Goal: Task Accomplishment & Management: Manage account settings

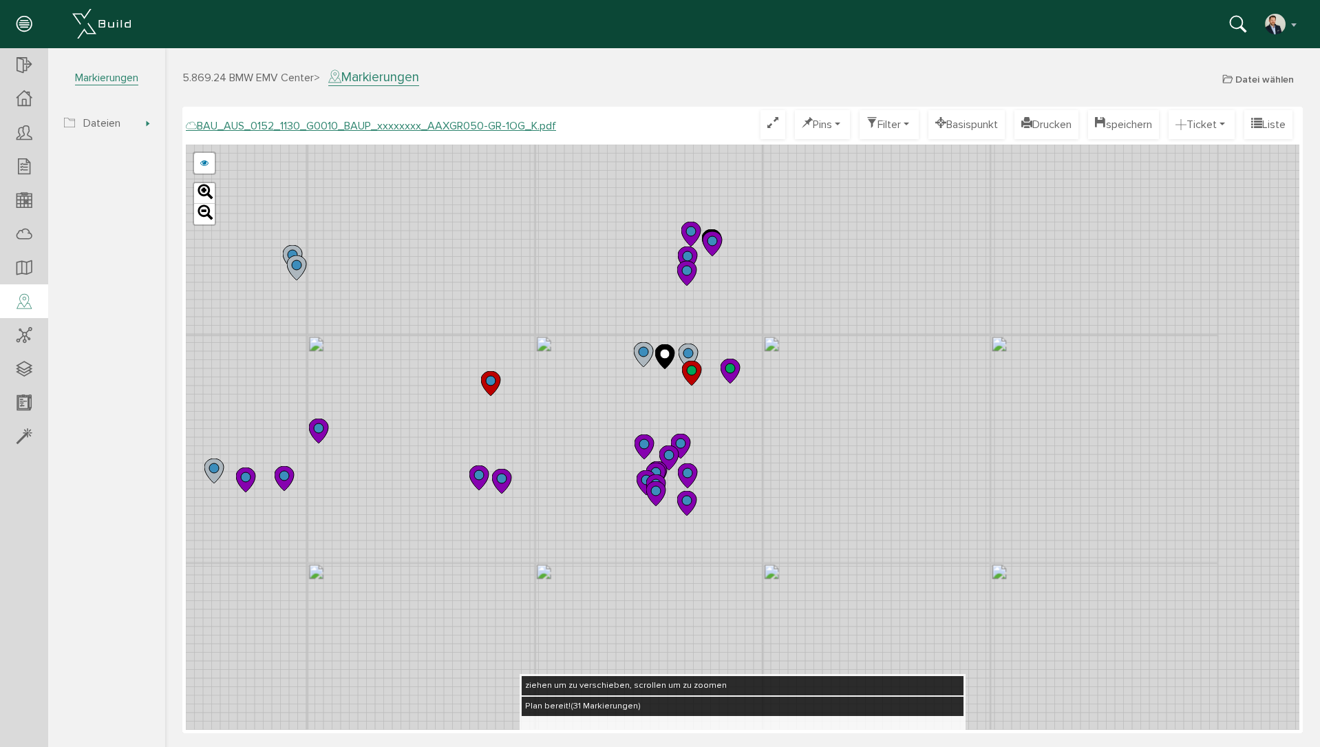
drag, startPoint x: 463, startPoint y: 274, endPoint x: 530, endPoint y: 362, distance: 111.0
click at [530, 362] on div "BAU_AUS_0152_1130_G0010_BAUP_xxxxxxxx_AAXGR050-GR-1OG_J.pdf BAU_AUS_0152_1130_G…" at bounding box center [743, 437] width 1114 height 585
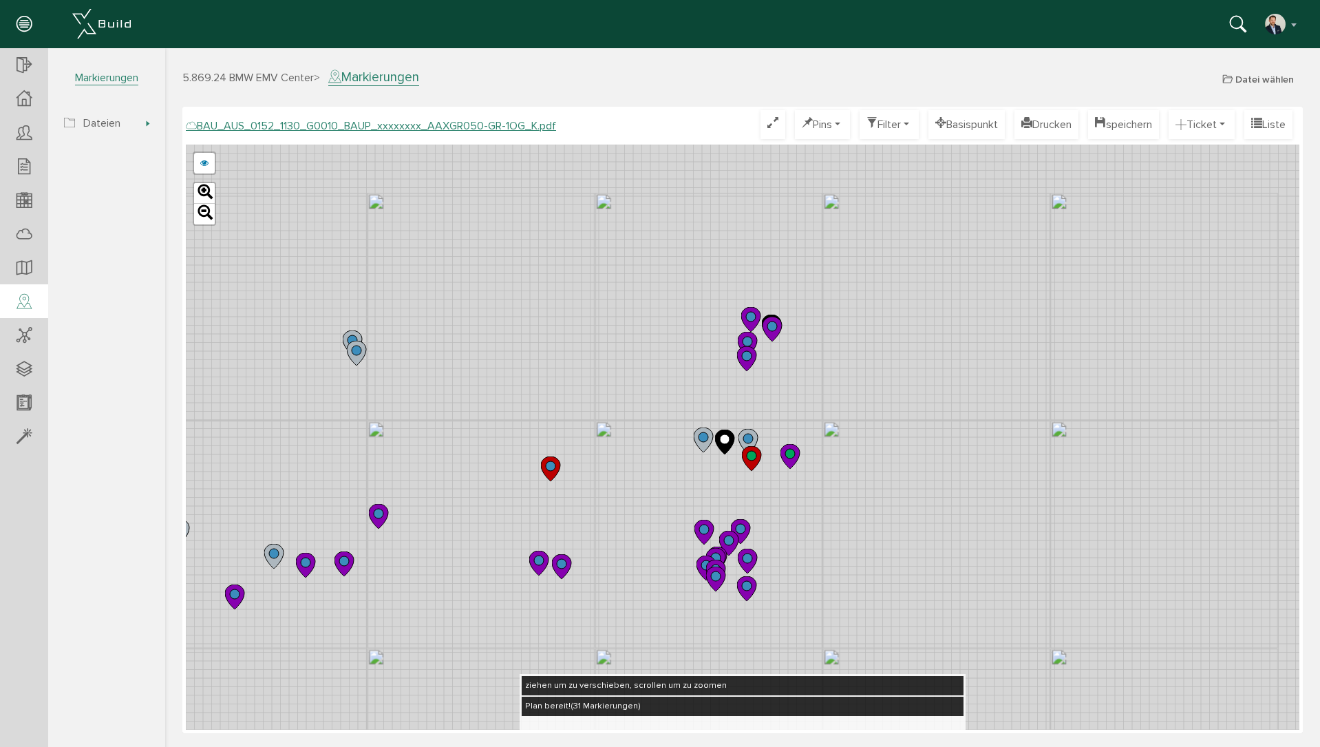
drag, startPoint x: 873, startPoint y: 354, endPoint x: 934, endPoint y: 441, distance: 105.8
click at [934, 441] on div "BAU_AUS_0152_1130_G0010_BAUP_xxxxxxxx_AAXGR050-GR-1OG_J.pdf BAU_AUS_0152_1130_G…" at bounding box center [743, 437] width 1114 height 585
click at [30, 66] on icon at bounding box center [24, 65] width 15 height 19
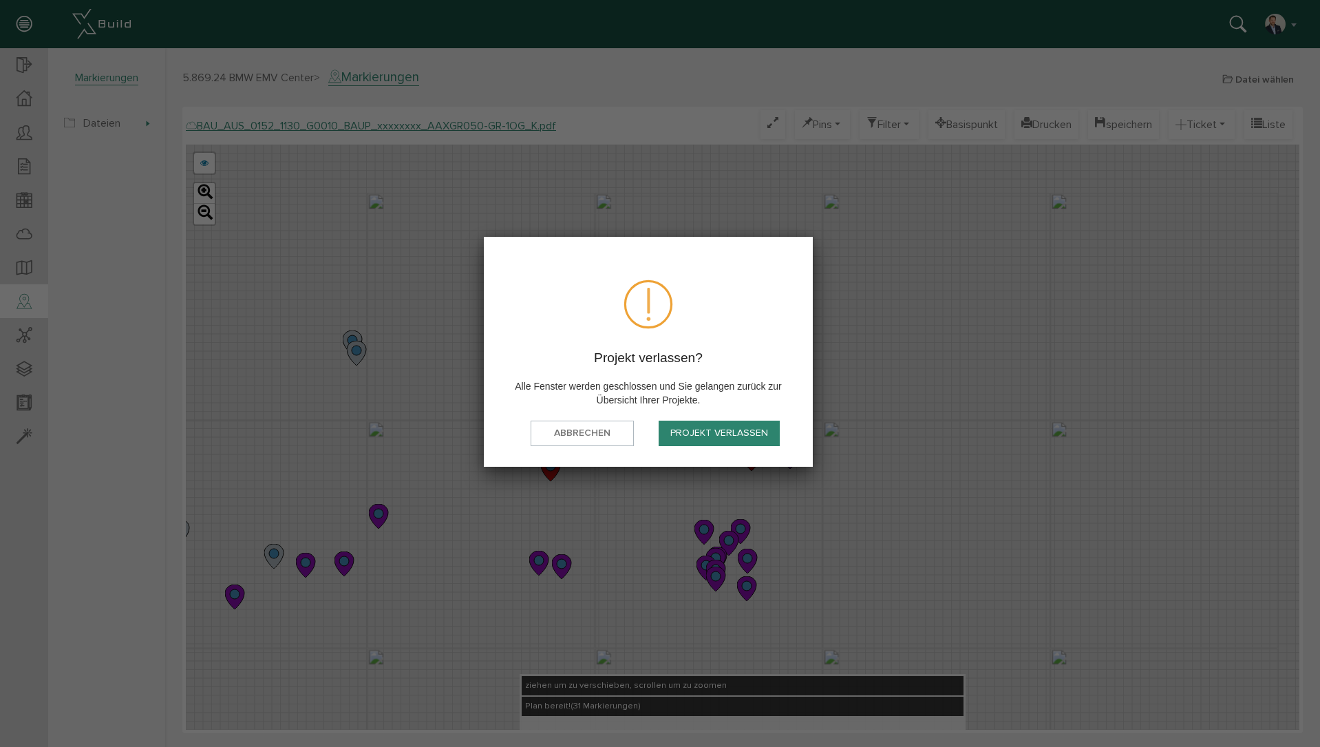
click at [721, 441] on button "Projekt verlassen" at bounding box center [719, 433] width 121 height 25
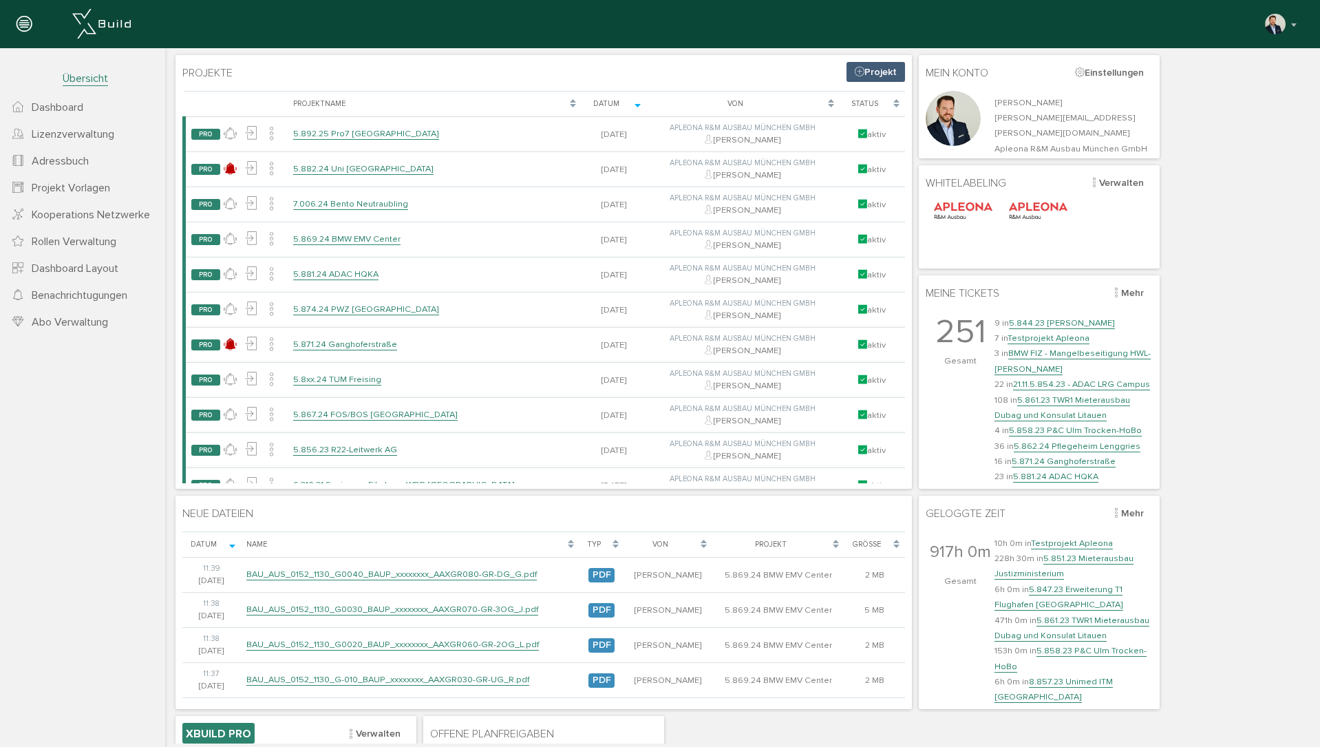
click at [76, 134] on span "Lizenzverwaltung" at bounding box center [73, 134] width 83 height 14
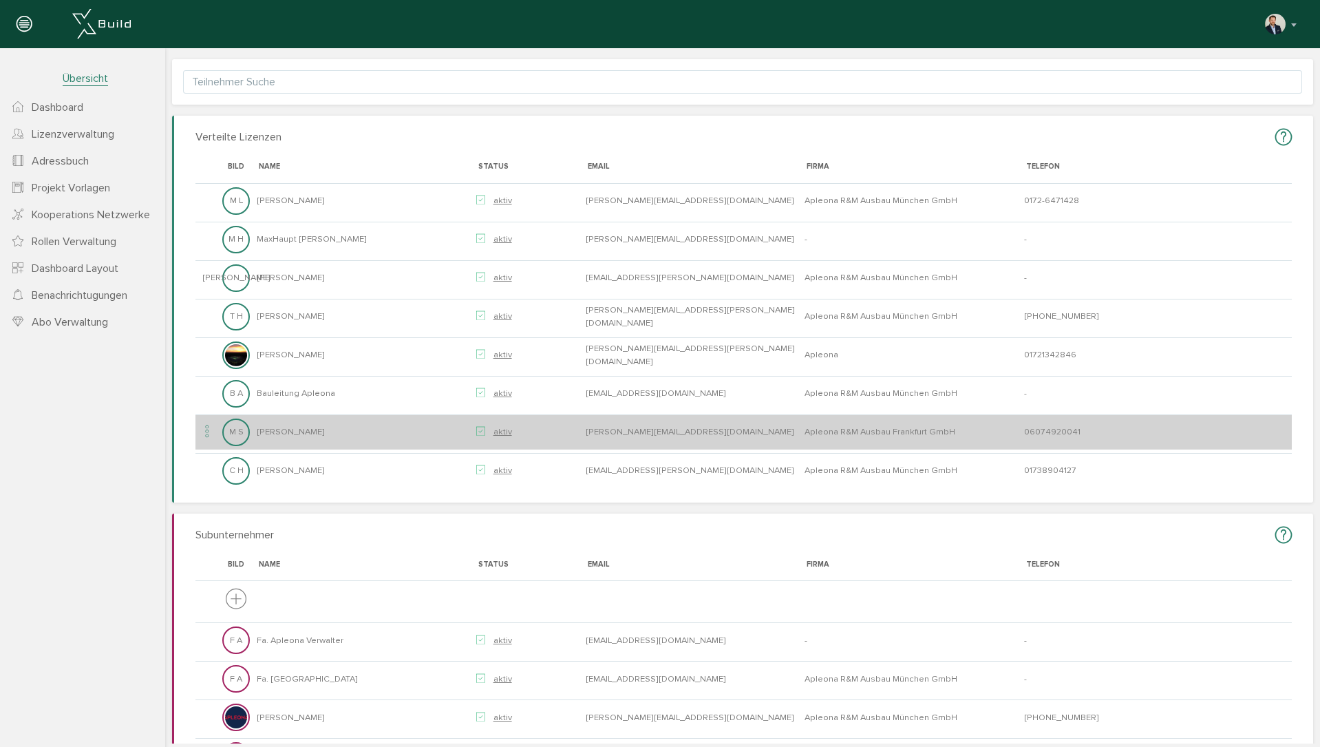
click at [204, 427] on icon at bounding box center [207, 432] width 17 height 19
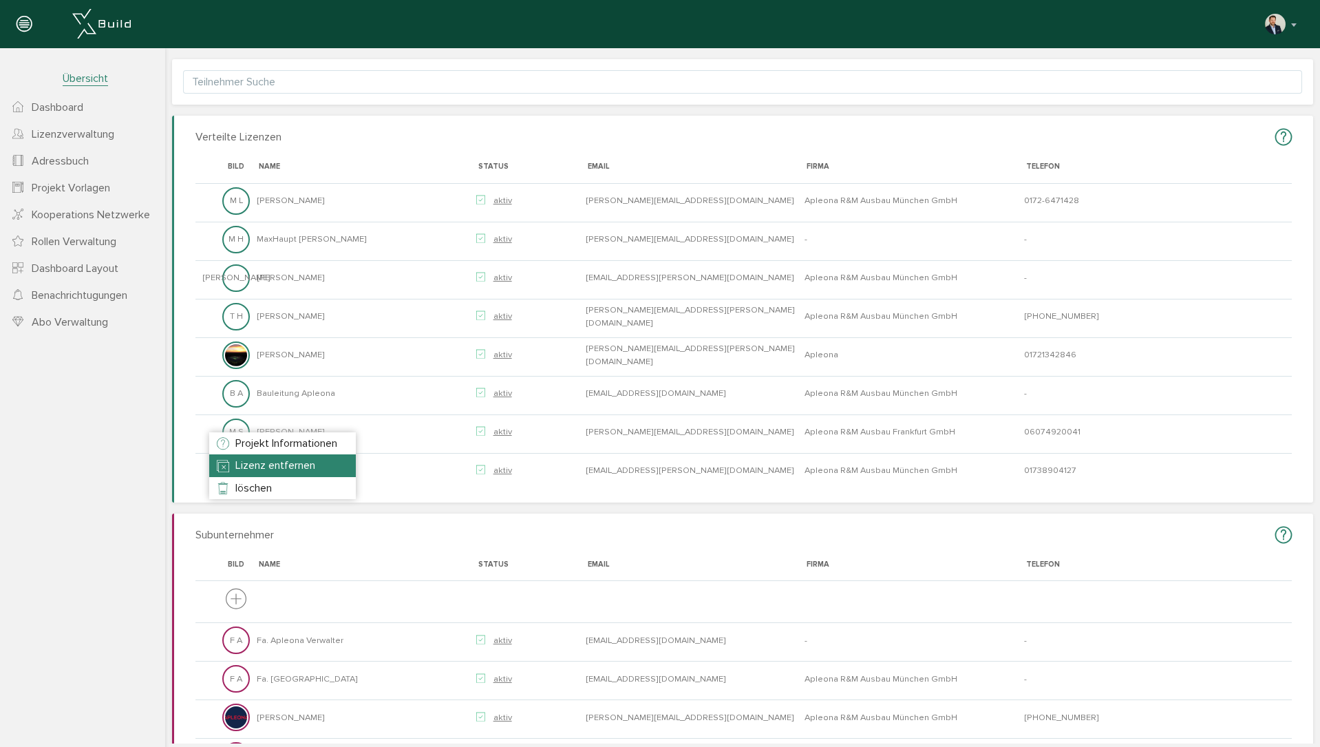
click at [293, 467] on span "Lizenz entfernen" at bounding box center [275, 465] width 80 height 14
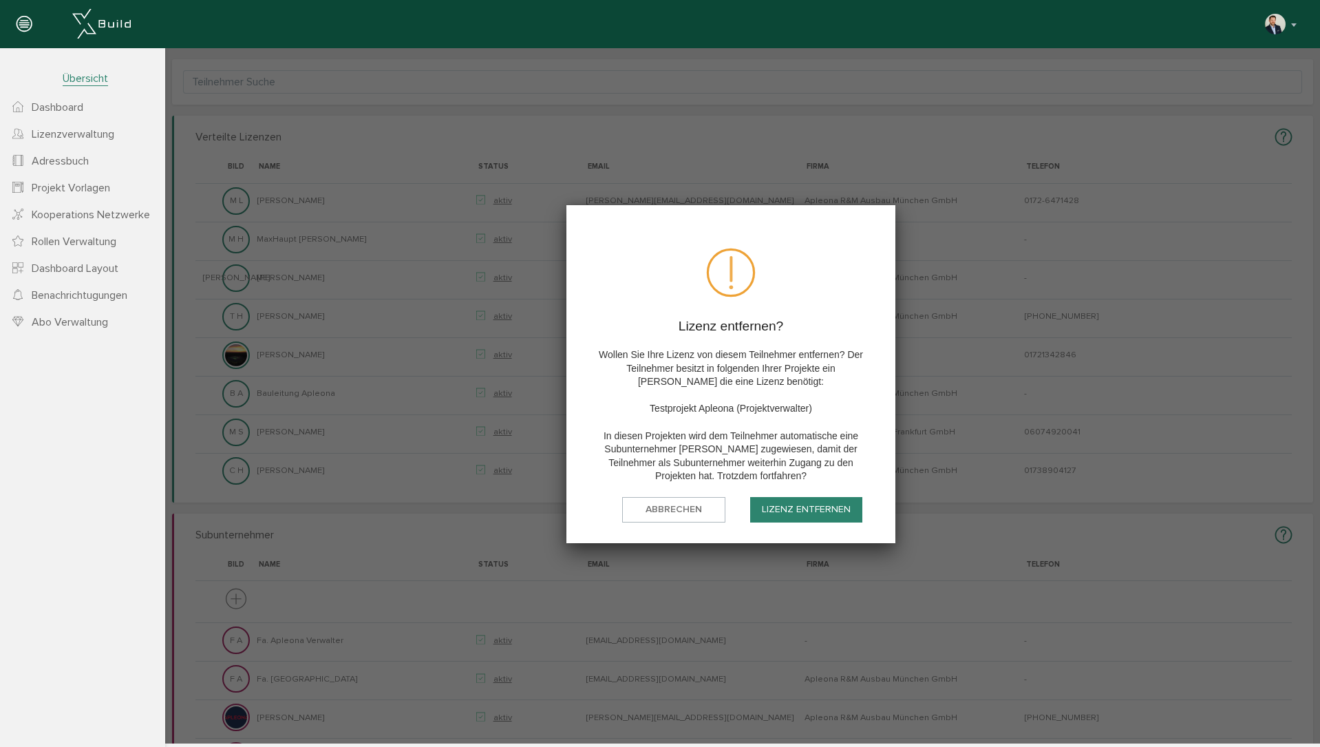
click at [809, 514] on button "Lizenz entfernen" at bounding box center [806, 509] width 112 height 25
click at [800, 399] on p "Wollen Sie Ihre Lizenz von diesem Teilnehmer entfernen? Der Teilnehmer besitzt …" at bounding box center [730, 415] width 285 height 138
click at [821, 519] on div at bounding box center [806, 515] width 37 height 12
click at [810, 514] on div at bounding box center [806, 515] width 7 height 7
click at [810, 510] on div at bounding box center [806, 515] width 37 height 12
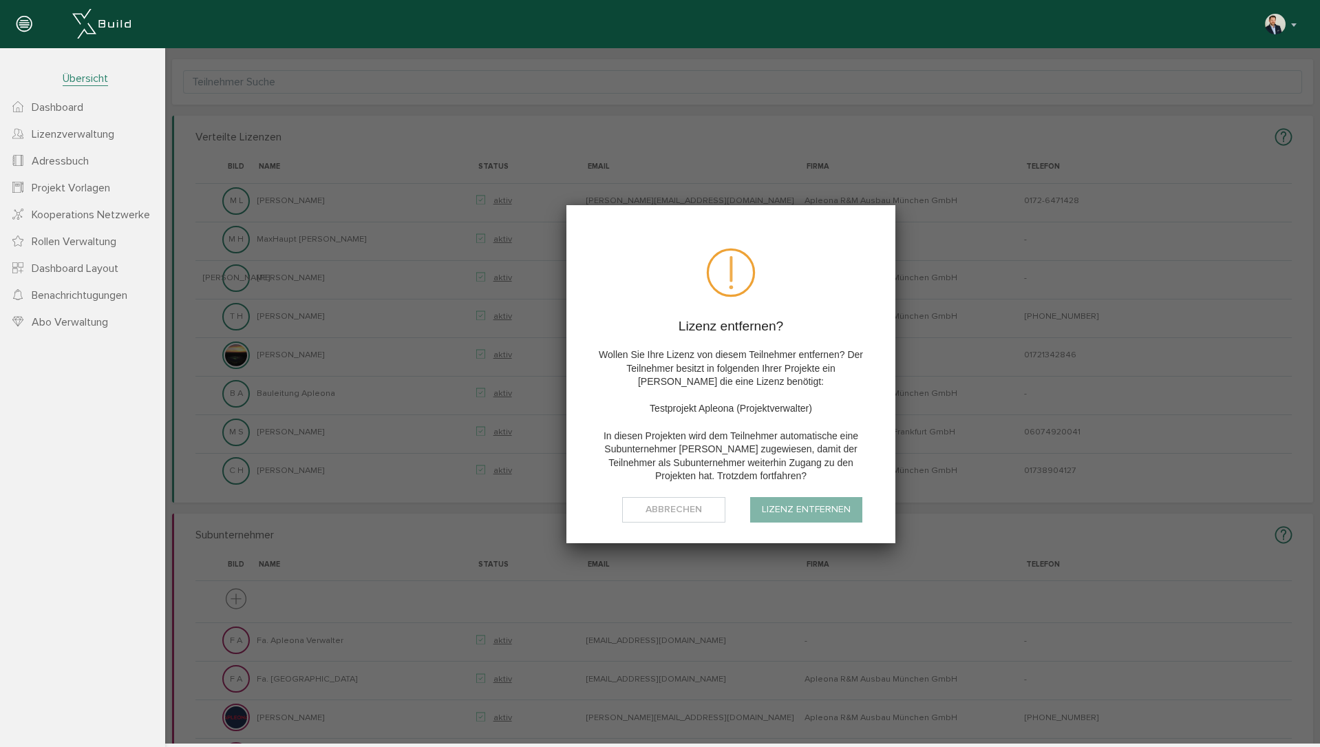
click at [766, 407] on p "Wollen Sie Ihre Lizenz von diesem Teilnehmer entfernen? Der Teilnehmer besitzt …" at bounding box center [730, 415] width 285 height 138
